Goal: Task Accomplishment & Management: Use online tool/utility

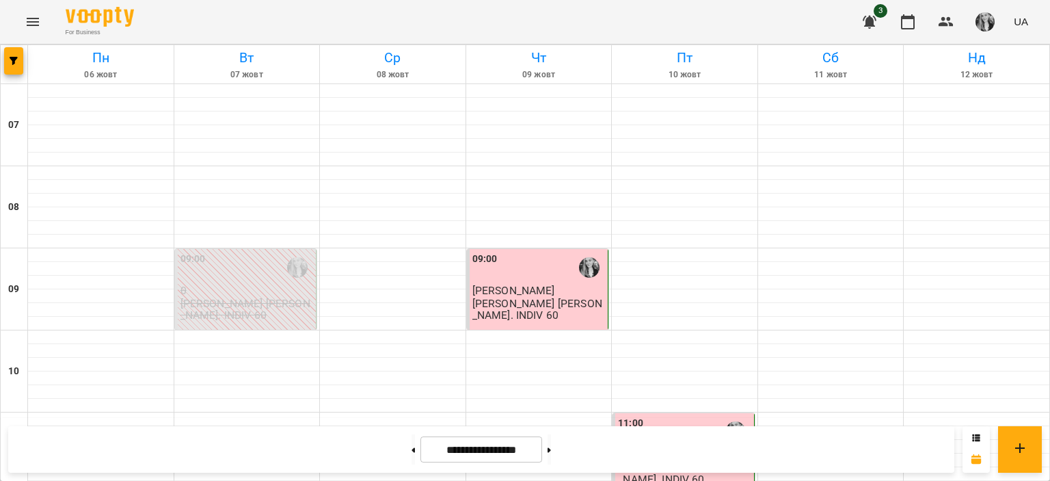
scroll to position [273, 0]
click at [551, 446] on button at bounding box center [549, 449] width 3 height 30
type input "**********"
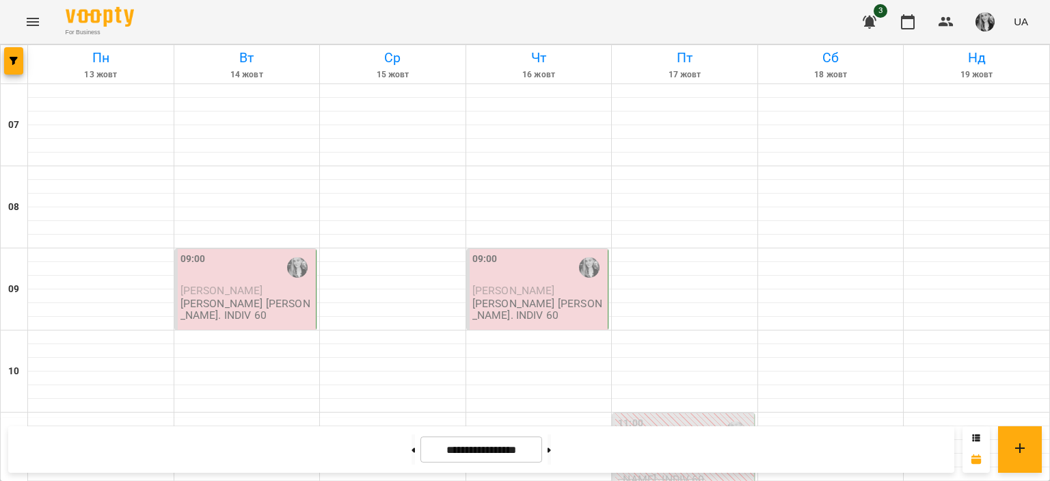
scroll to position [820, 0]
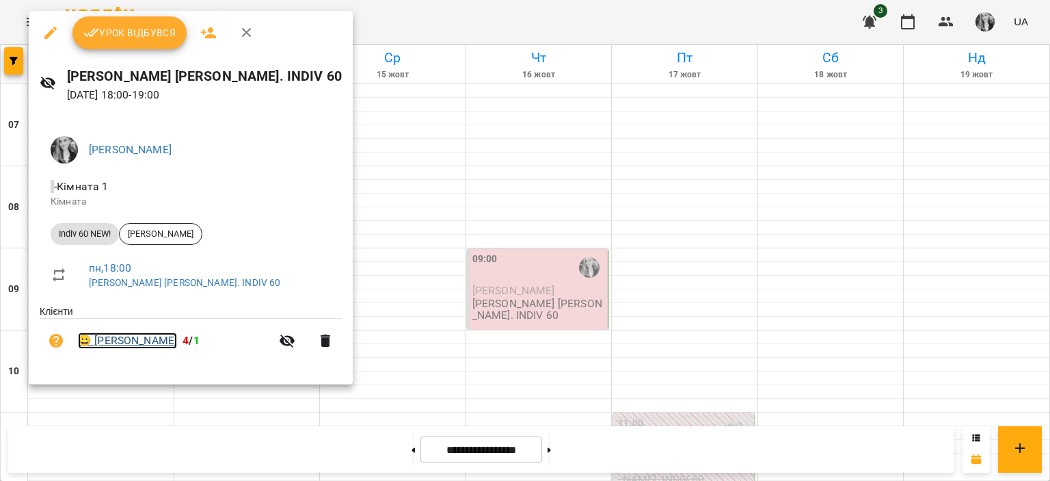
click at [126, 339] on link "😀 [PERSON_NAME]" at bounding box center [127, 340] width 99 height 16
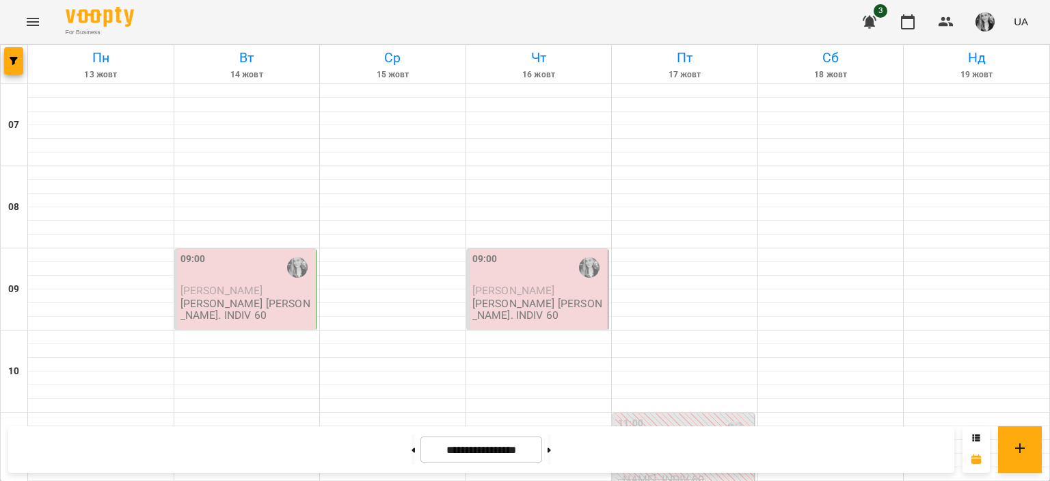
scroll to position [752, 0]
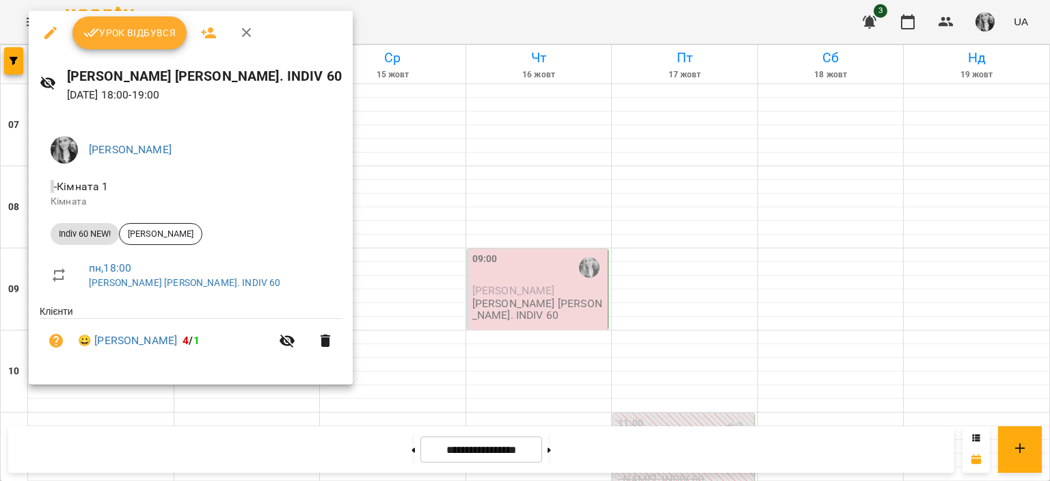
click at [120, 35] on span "Урок відбувся" at bounding box center [129, 33] width 93 height 16
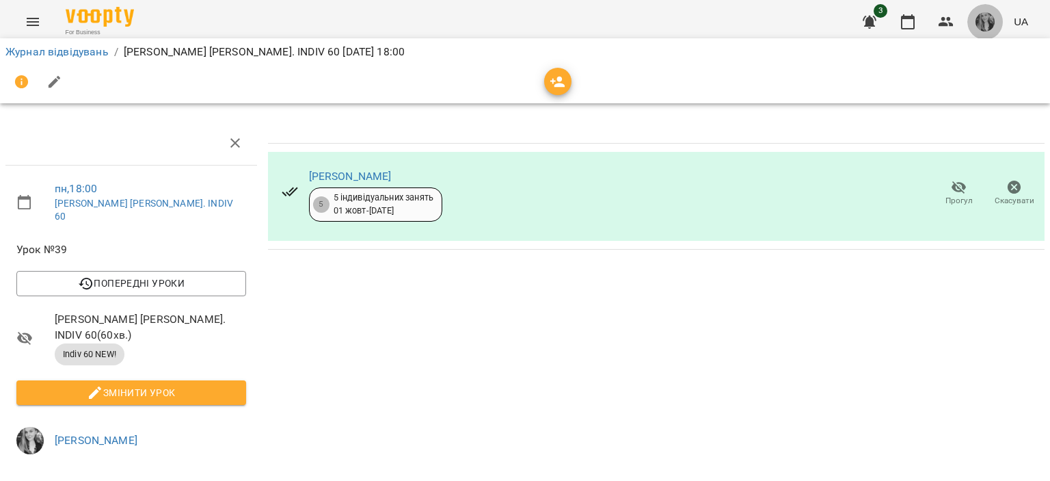
click at [984, 24] on img "button" at bounding box center [985, 21] width 19 height 19
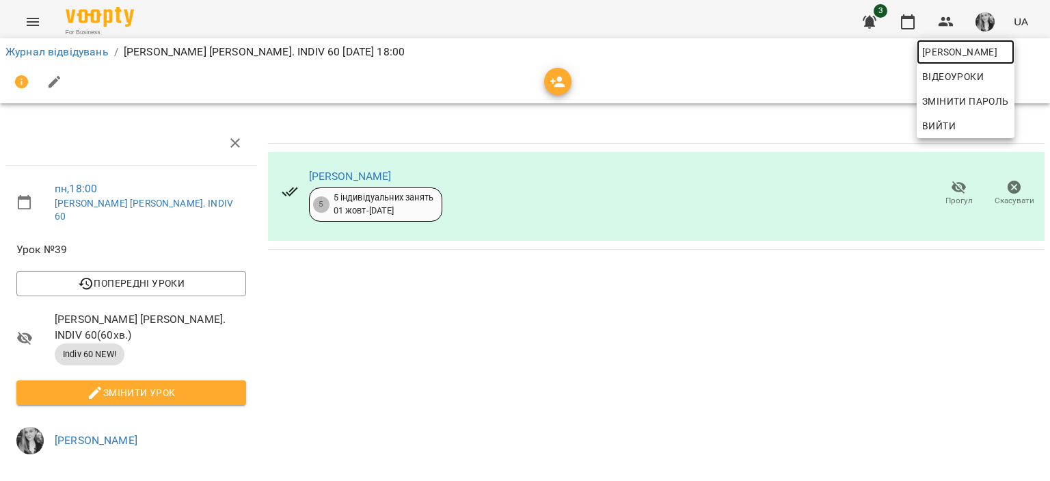
click at [949, 46] on span "[PERSON_NAME]" at bounding box center [965, 52] width 87 height 16
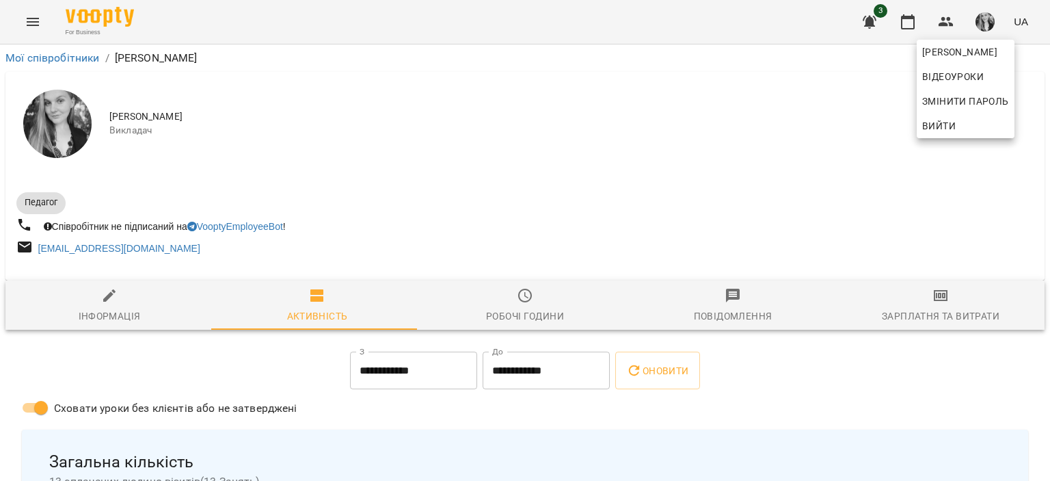
click at [896, 292] on div at bounding box center [525, 240] width 1050 height 481
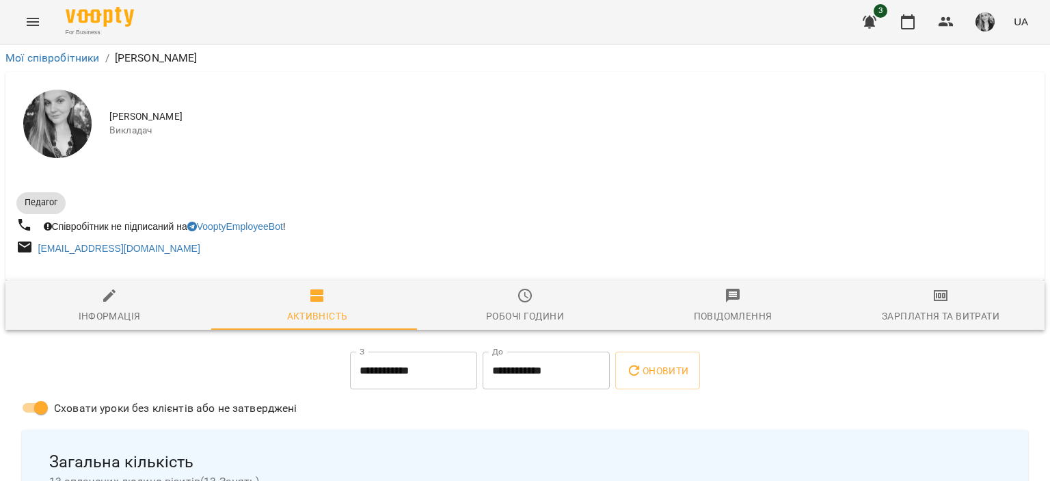
click at [934, 292] on icon "button" at bounding box center [941, 295] width 14 height 11
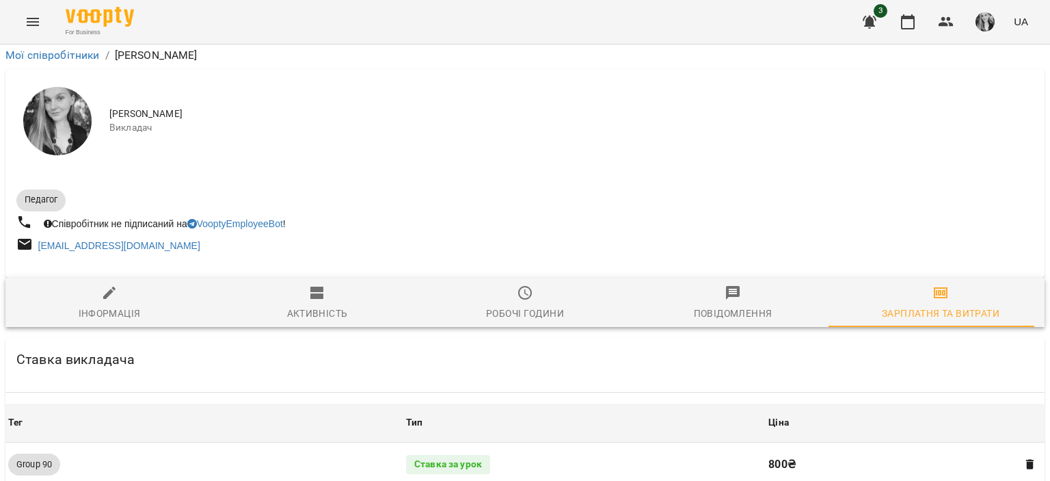
scroll to position [1299, 0]
